Goal: Task Accomplishment & Management: Manage account settings

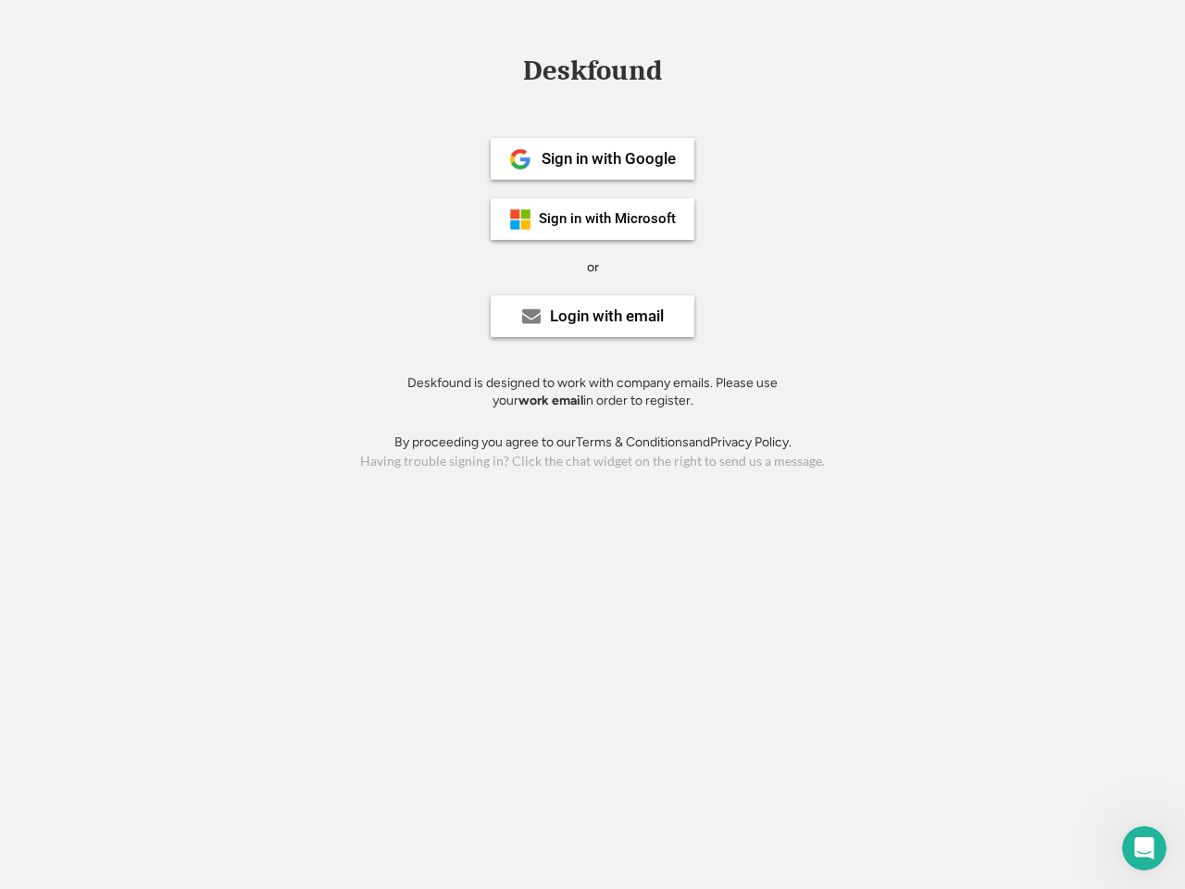
click at [592, 265] on div "or" at bounding box center [593, 267] width 12 height 19
click at [592, 74] on div "Deskfound" at bounding box center [592, 70] width 157 height 29
click at [506, 69] on div "Deskfound" at bounding box center [592, 73] width 1185 height 35
click at [592, 74] on div "Deskfound" at bounding box center [592, 70] width 157 height 29
click at [592, 267] on div "or" at bounding box center [593, 267] width 12 height 19
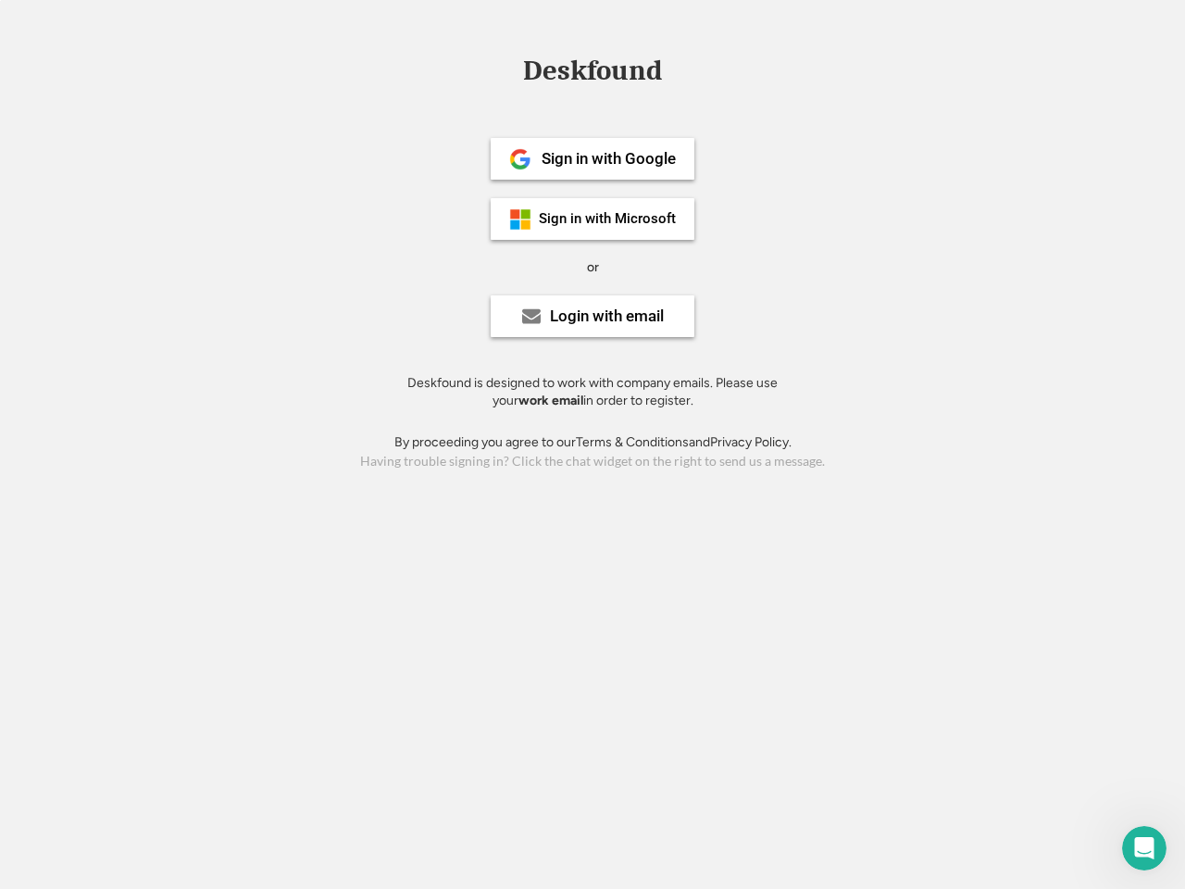
click at [592, 158] on div "Sign in with Google" at bounding box center [608, 159] width 134 height 16
click at [608, 158] on div "Sign in with Google" at bounding box center [608, 159] width 134 height 16
click at [520, 159] on img at bounding box center [520, 159] width 22 height 22
click at [592, 218] on div "Sign in with Microsoft" at bounding box center [607, 219] width 137 height 14
click at [608, 218] on div "Sign in with Microsoft" at bounding box center [607, 219] width 137 height 14
